Goal: Contribute content: Add original content to the website for others to see

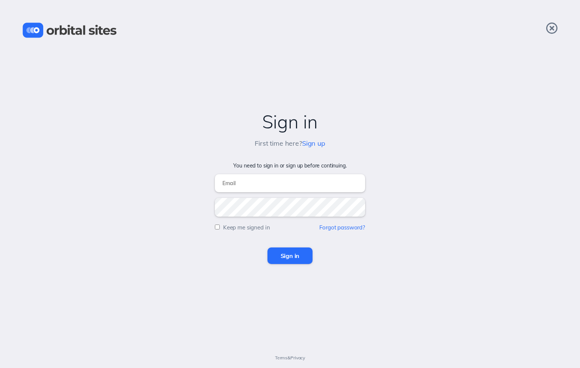
type input "[EMAIL_ADDRESS][DOMAIN_NAME]"
click at [290, 256] on input "Sign in" at bounding box center [289, 256] width 45 height 17
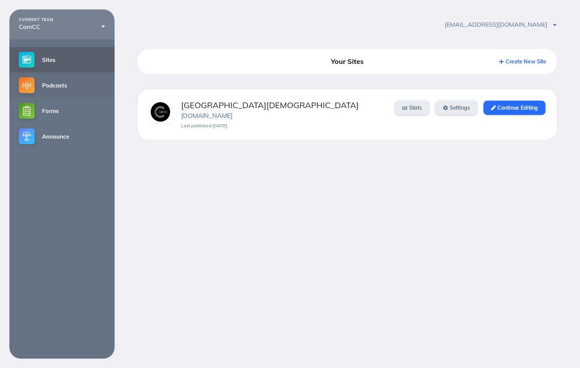
click at [55, 85] on link "Podcasts" at bounding box center [61, 86] width 105 height 26
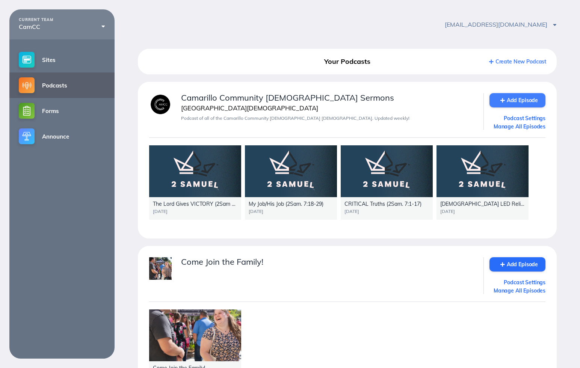
click at [515, 98] on link "Add Episode" at bounding box center [518, 100] width 56 height 14
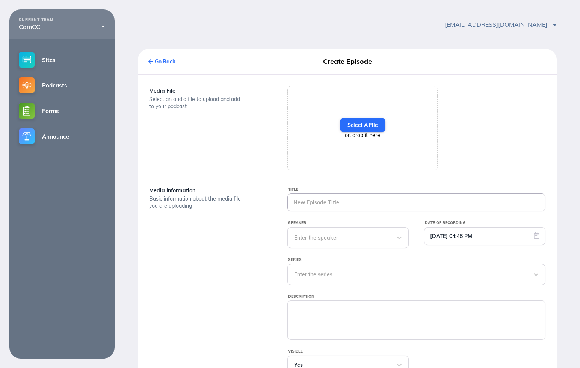
click at [319, 204] on input "Title" at bounding box center [416, 202] width 257 height 17
paste input "Oversight of a Kingdom 8_15_18"
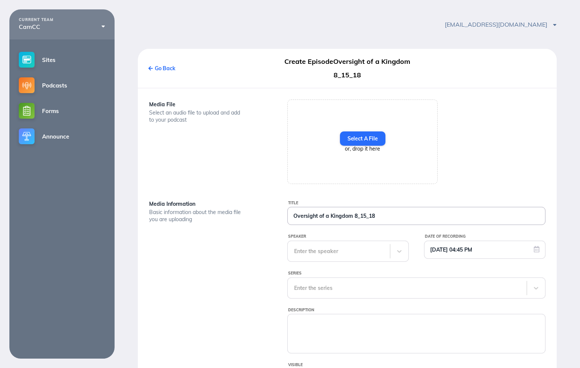
click at [354, 217] on input "Oversight of a Kingdom 8_15_18" at bounding box center [416, 215] width 257 height 17
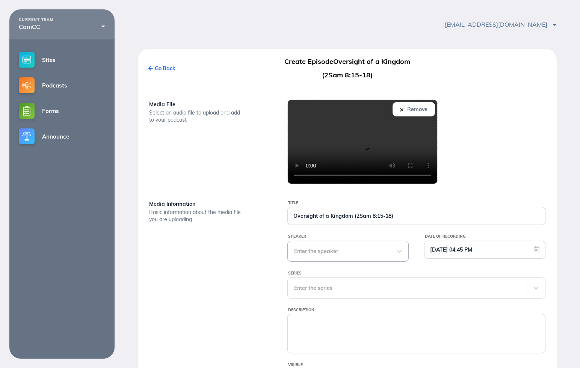
type input "Oversight of a Kingdom (2Sam 8:15-18)"
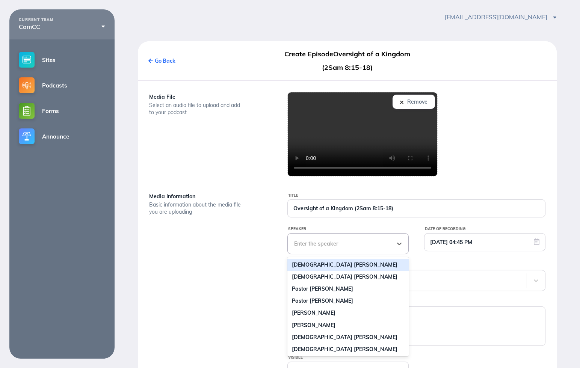
click at [327, 254] on div "Title Oversight of a Kingdom (2Sam 8:15-18) Speaker Pastor David Hurtado, 1 of …" at bounding box center [416, 307] width 277 height 231
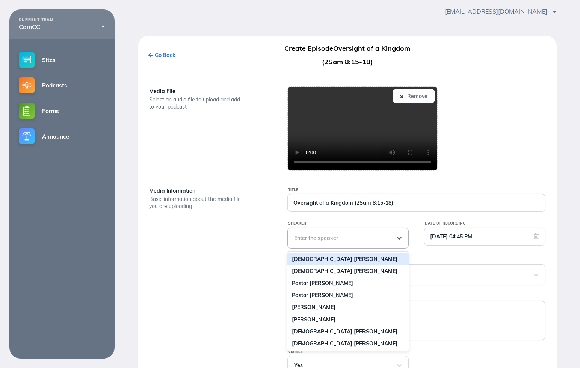
click at [326, 260] on div "Pastor David Hurtado" at bounding box center [347, 259] width 121 height 12
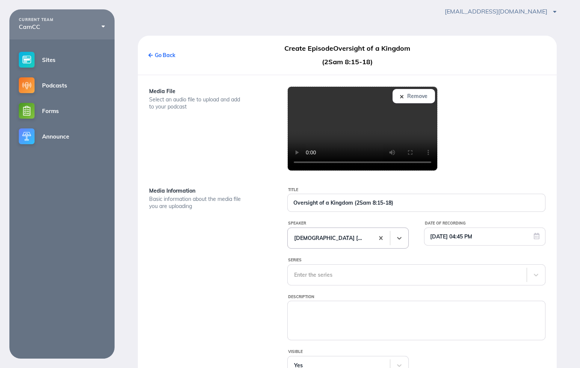
click at [357, 275] on div "Enter the series" at bounding box center [416, 274] width 258 height 21
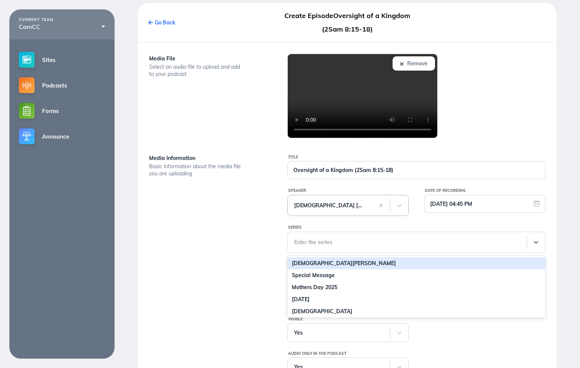
scroll to position [50, 0]
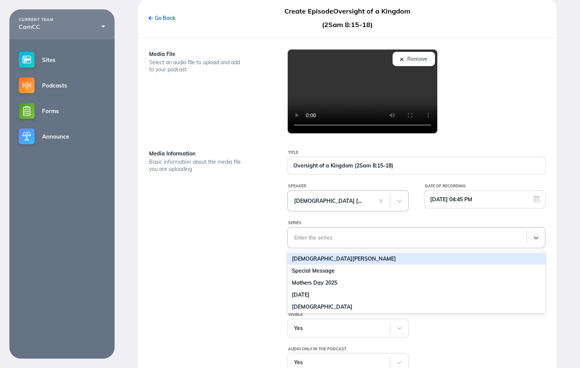
click at [349, 263] on div "2 Samuel" at bounding box center [416, 259] width 258 height 12
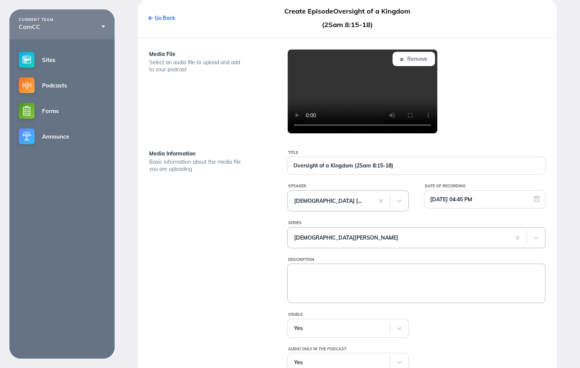
click at [308, 276] on textarea "Description" at bounding box center [416, 283] width 257 height 38
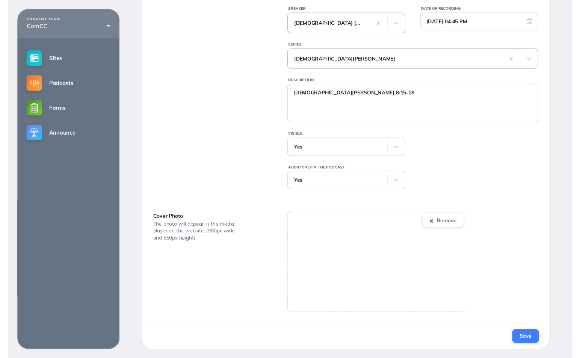
scroll to position [228, 0]
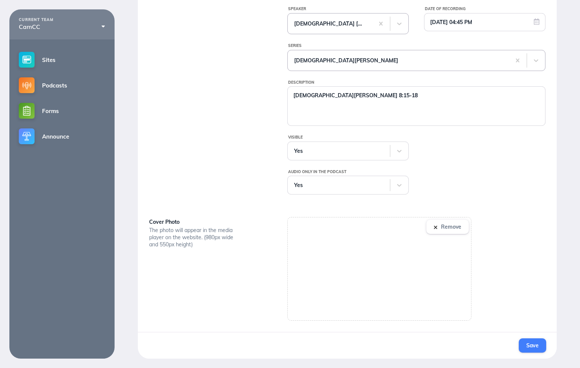
type textarea "2 Samuel 8:15-18"
click at [533, 344] on span "Save" at bounding box center [532, 345] width 12 height 7
